Goal: Task Accomplishment & Management: Manage account settings

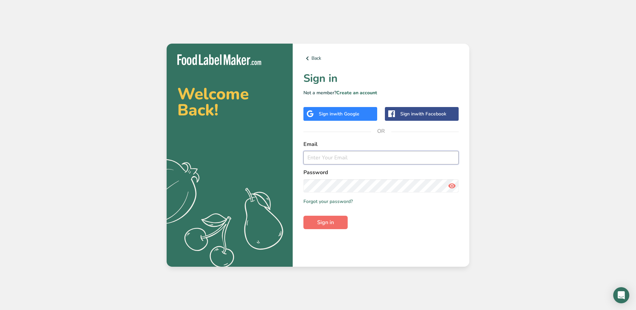
type input "[EMAIL_ADDRESS][DOMAIN_NAME]"
click at [330, 221] on span "Sign in" at bounding box center [325, 222] width 17 height 8
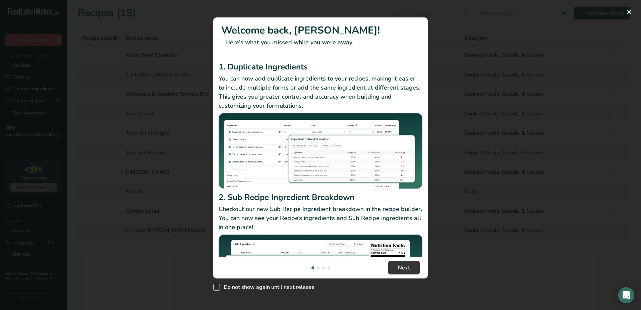
click at [218, 285] on span "New Features" at bounding box center [216, 286] width 7 height 7
click at [217, 285] on input "Do not show again until next release" at bounding box center [215, 286] width 4 height 4
checkbox input "true"
click at [629, 11] on button "New Features" at bounding box center [628, 12] width 11 height 11
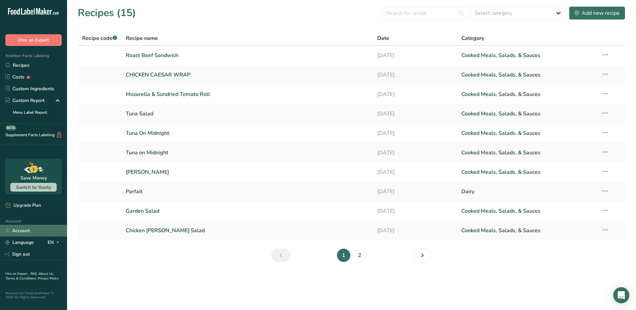
click at [27, 229] on link "Account" at bounding box center [33, 231] width 67 height 12
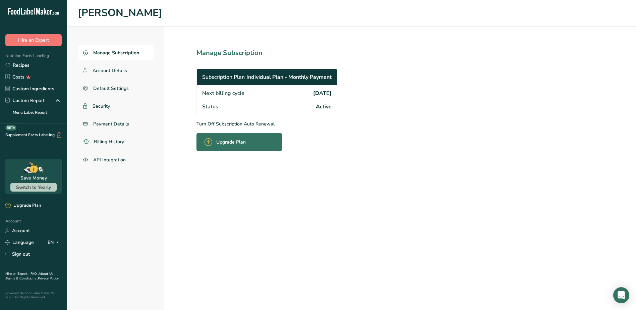
click at [227, 124] on p "Turn Off Subscription Auto Renewal" at bounding box center [281, 123] width 170 height 7
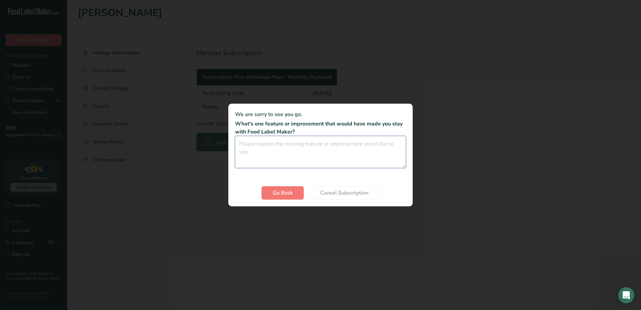
click at [258, 149] on textarea "Cancel subscription modal" at bounding box center [320, 152] width 171 height 32
type textarea "w"
type textarea "We will create a company account in the future"
click at [361, 195] on span "Cancel Subscription" at bounding box center [344, 193] width 48 height 8
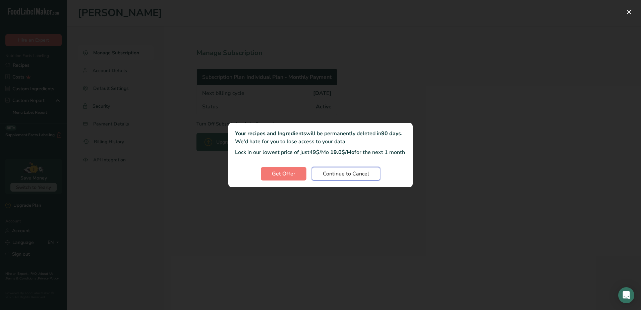
click at [367, 178] on span "Continue to Cancel" at bounding box center [346, 174] width 46 height 8
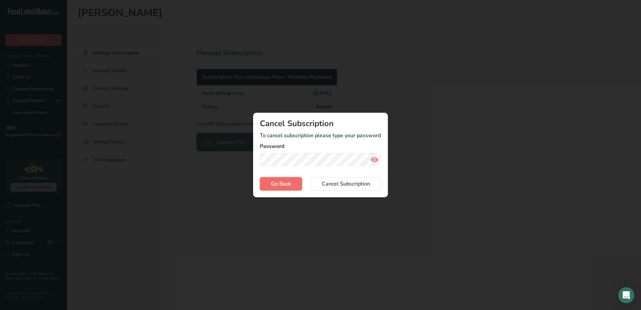
click at [281, 184] on span "Go Back" at bounding box center [281, 184] width 20 height 8
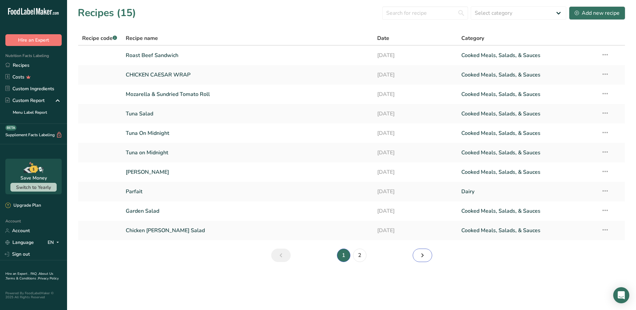
click at [422, 255] on icon "Next page" at bounding box center [422, 255] width 8 height 12
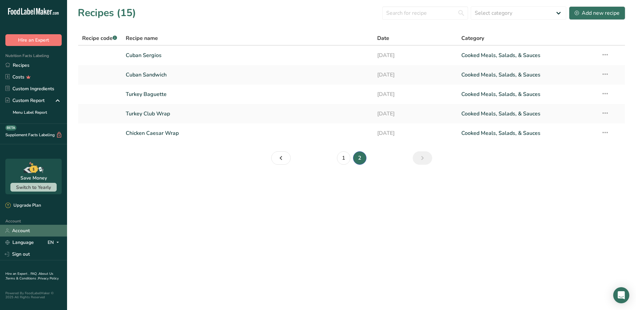
click at [29, 228] on link "Account" at bounding box center [33, 231] width 67 height 12
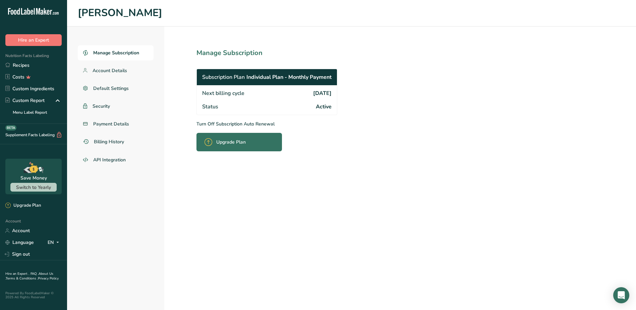
click at [215, 124] on p "Turn Off Subscription Auto Renewal" at bounding box center [281, 123] width 170 height 7
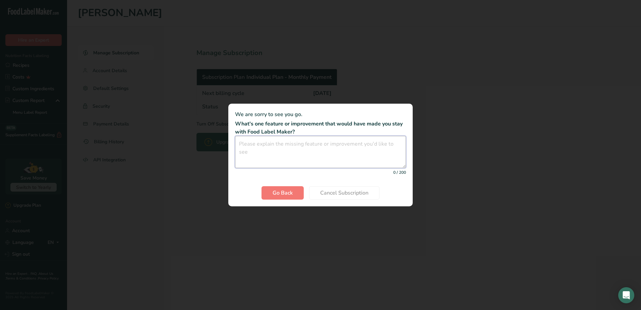
click at [289, 150] on textarea "Cancel subscription modal" at bounding box center [320, 152] width 171 height 32
type textarea "we will have a company account"
click at [361, 194] on span "Cancel Subscription" at bounding box center [344, 193] width 48 height 8
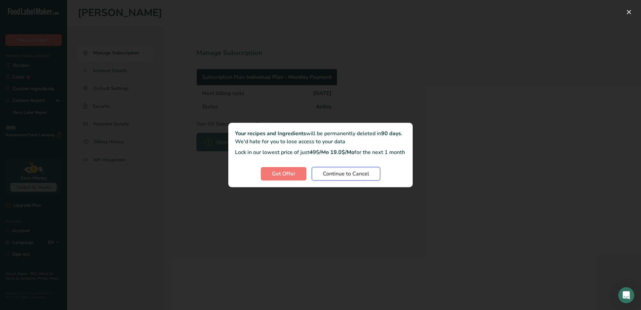
click at [347, 178] on span "Continue to Cancel" at bounding box center [346, 174] width 46 height 8
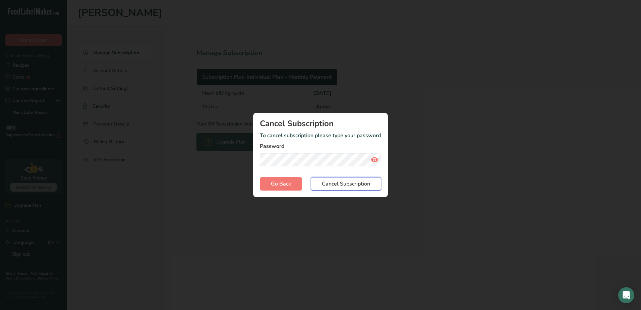
click at [350, 183] on span "Cancel Subscription" at bounding box center [346, 184] width 48 height 8
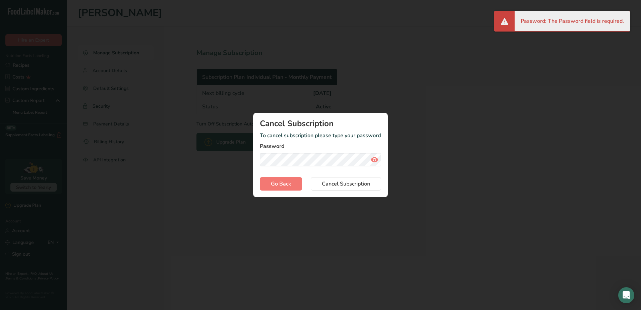
click at [591, 23] on li "Password: The Password field is required." at bounding box center [571, 21] width 103 height 8
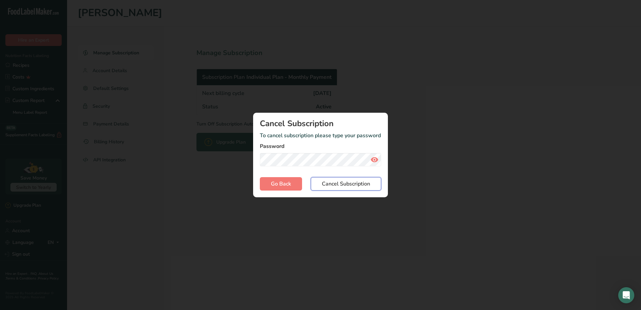
click at [354, 184] on span "Cancel Subscription" at bounding box center [346, 184] width 48 height 8
